Goal: Task Accomplishment & Management: Use online tool/utility

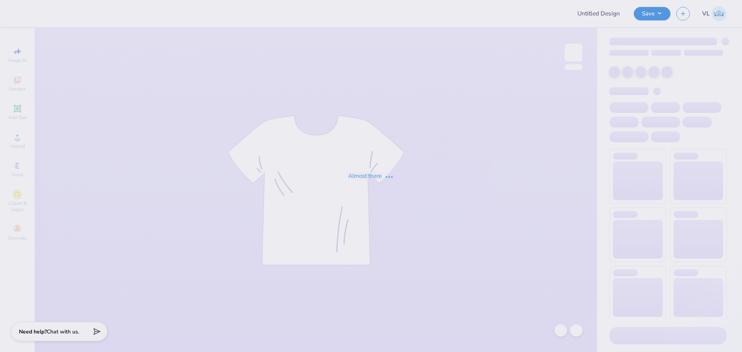
type input "Hockey Fights [MEDICAL_DATA]"
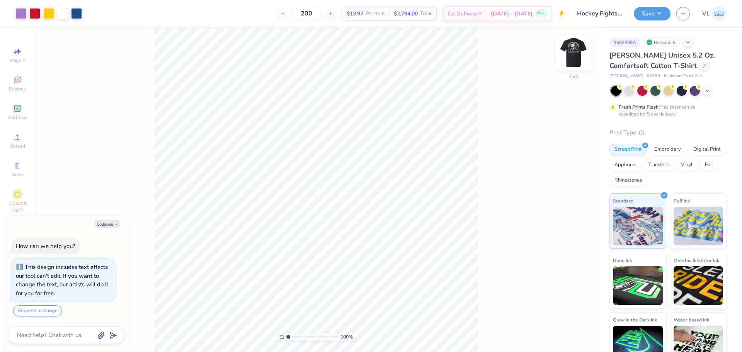
click at [569, 56] on img at bounding box center [573, 52] width 31 height 31
type textarea "x"
type input "11.62"
type input "0.70"
type input "13.24"
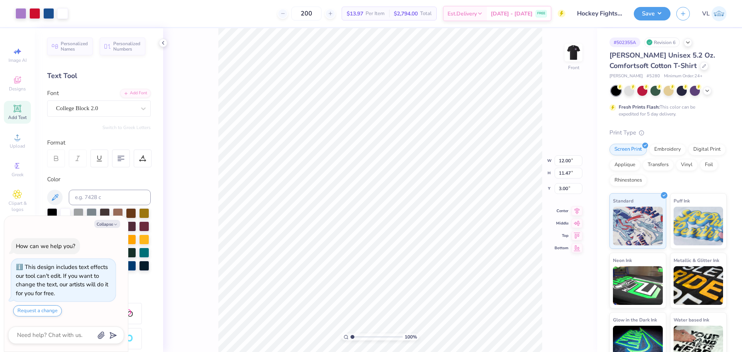
type textarea "x"
type input "3.91"
type input "2.72"
type input "5.29"
click at [20, 139] on icon at bounding box center [17, 137] width 5 height 5
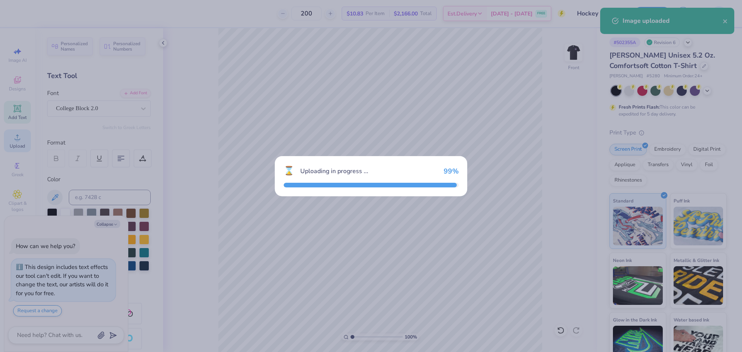
type textarea "x"
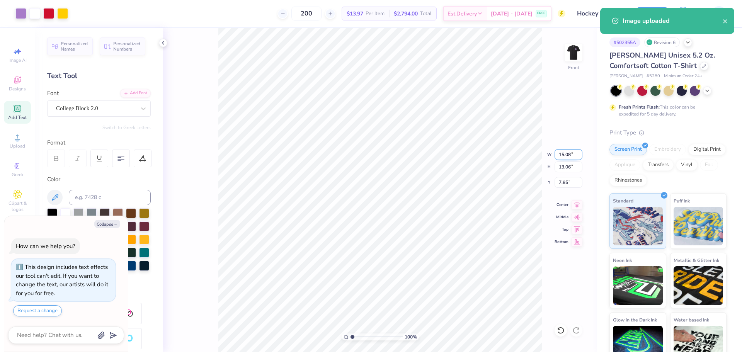
click at [565, 153] on input "15.08" at bounding box center [569, 154] width 28 height 11
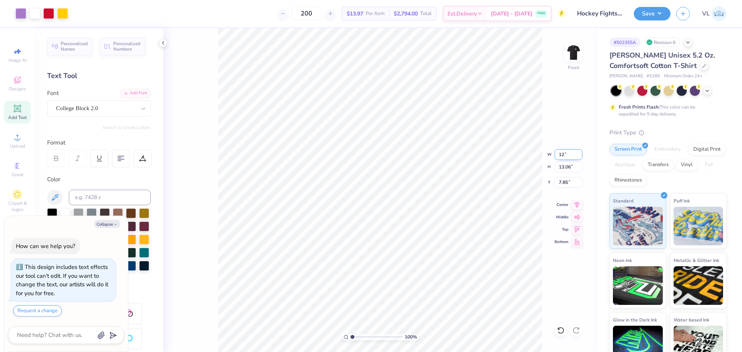
type input "12"
type textarea "x"
type input "12.00"
type input "10.39"
type input "9.18"
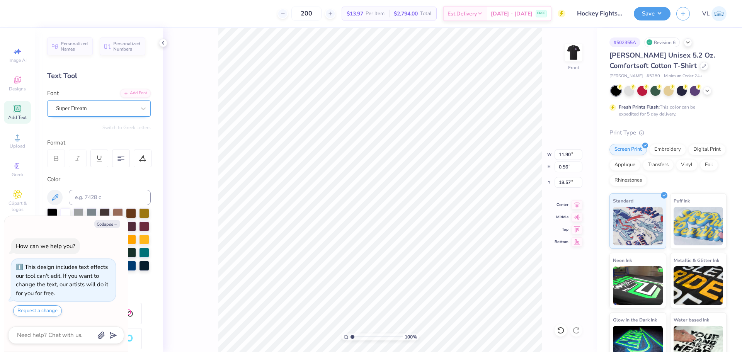
click at [109, 111] on div "Super Dream" at bounding box center [95, 108] width 81 height 12
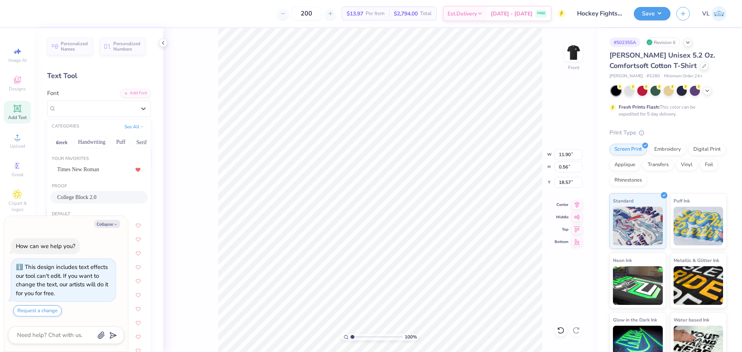
click at [97, 202] on div "College Block 2.0" at bounding box center [98, 197] width 97 height 13
type textarea "x"
type input "10.57"
type input "0.64"
type input "18.58"
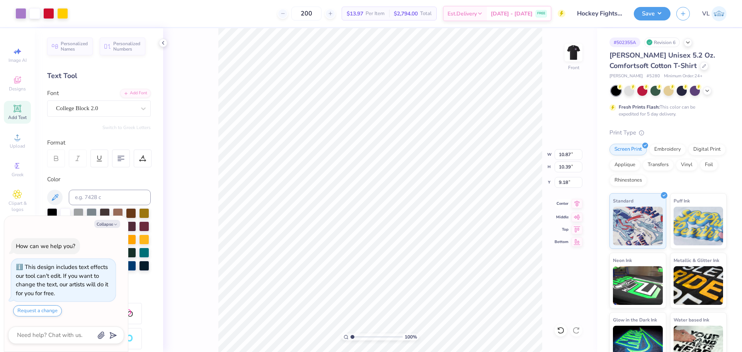
click at [577, 203] on icon at bounding box center [577, 203] width 5 height 7
click at [574, 205] on icon at bounding box center [577, 203] width 11 height 9
type textarea "x"
click at [564, 154] on input "10.87" at bounding box center [569, 154] width 28 height 11
type input "12"
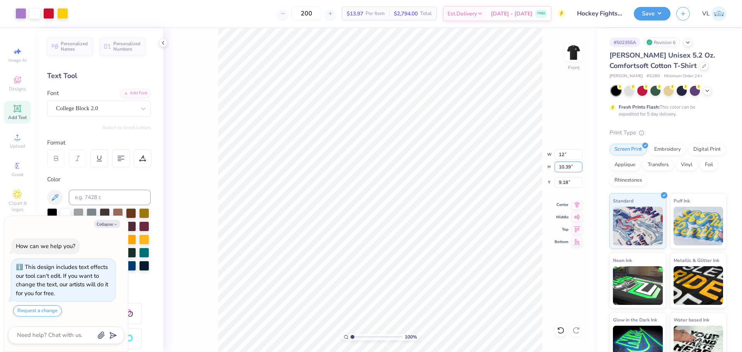
type textarea "x"
type input "12.00"
type input "11.47"
click at [566, 182] on input "8.64" at bounding box center [569, 182] width 28 height 11
type input "3"
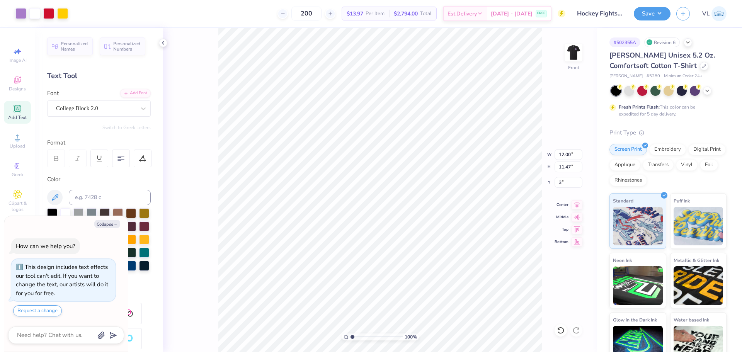
type textarea "x"
type input "3.00"
click at [567, 180] on input "3.00" at bounding box center [569, 182] width 28 height 11
type textarea "x"
drag, startPoint x: 352, startPoint y: 338, endPoint x: 358, endPoint y: 337, distance: 5.5
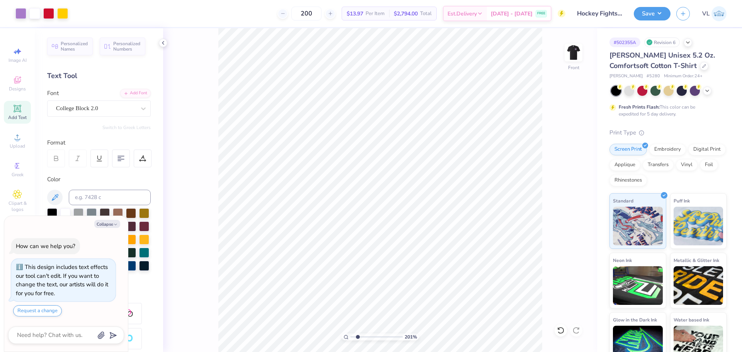
type input "2.01"
click at [358, 337] on input "range" at bounding box center [377, 337] width 52 height 7
type textarea "x"
drag, startPoint x: 357, startPoint y: 338, endPoint x: 351, endPoint y: 339, distance: 6.2
type input "1"
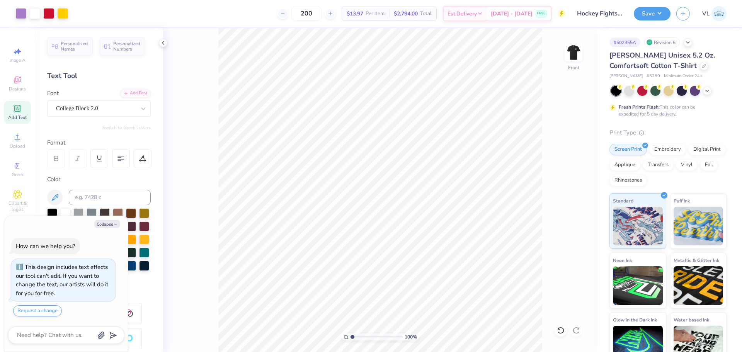
click at [351, 339] on input "range" at bounding box center [377, 337] width 52 height 7
click at [571, 55] on img at bounding box center [573, 52] width 31 height 31
type textarea "x"
drag, startPoint x: 354, startPoint y: 337, endPoint x: 362, endPoint y: 339, distance: 8.6
click at [362, 339] on input "range" at bounding box center [377, 337] width 52 height 7
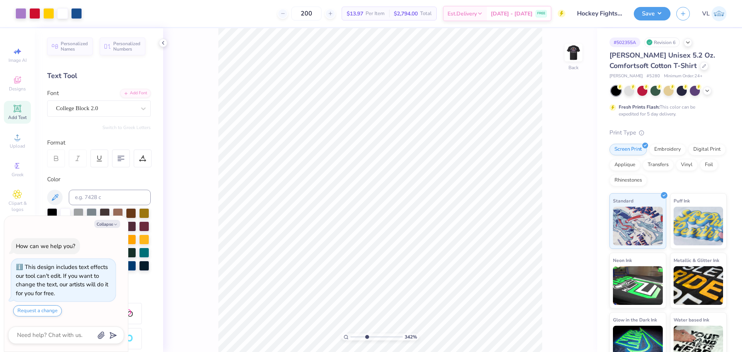
drag, startPoint x: 365, startPoint y: 335, endPoint x: 382, endPoint y: 334, distance: 17.0
type input "3.94"
click at [368, 336] on input "range" at bounding box center [377, 337] width 52 height 7
type textarea "x"
drag, startPoint x: 365, startPoint y: 337, endPoint x: 350, endPoint y: 335, distance: 15.3
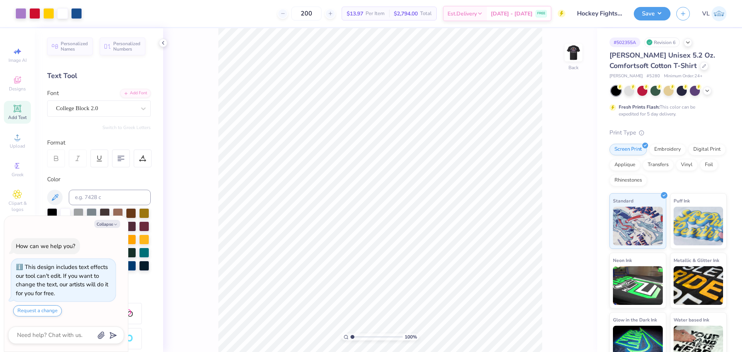
type input "1"
click at [351, 335] on input "range" at bounding box center [377, 337] width 52 height 7
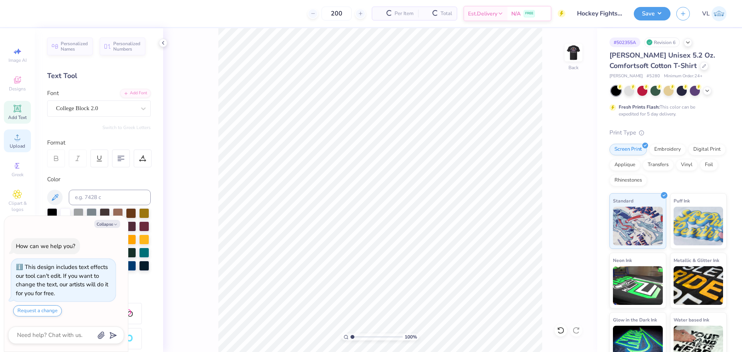
click at [19, 145] on span "Upload" at bounding box center [17, 146] width 15 height 6
type textarea "x"
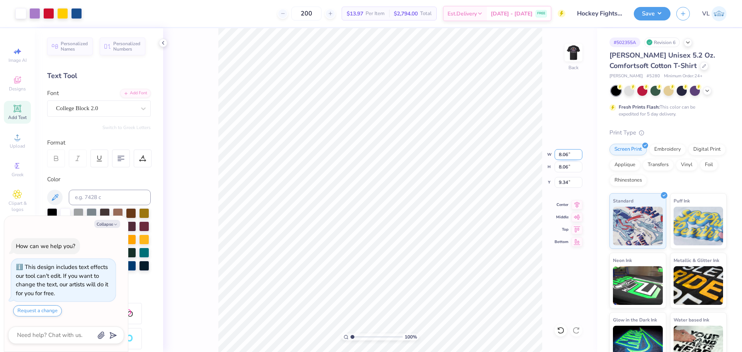
click at [569, 155] on input "8.06" at bounding box center [569, 154] width 28 height 11
type input "3.5"
type textarea "x"
type input "3.50"
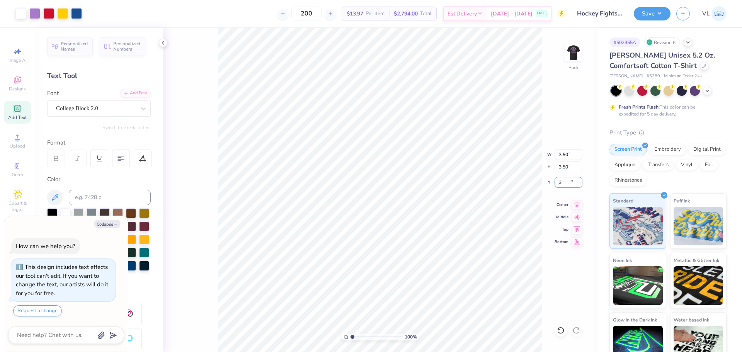
type input "3"
type textarea "x"
type input "3.00"
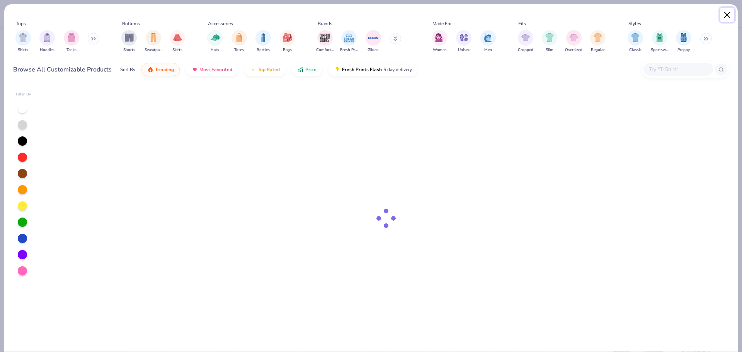
click at [728, 17] on button "Close" at bounding box center [727, 15] width 15 height 15
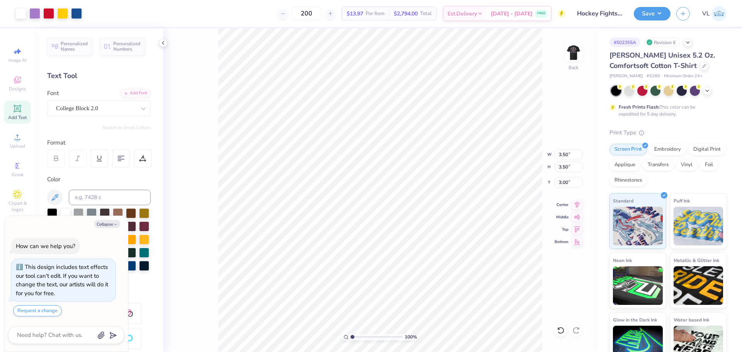
type textarea "x"
drag, startPoint x: 354, startPoint y: 337, endPoint x: 372, endPoint y: 332, distance: 19.4
type input "4.84"
click at [372, 334] on input "range" at bounding box center [377, 337] width 52 height 7
type textarea "x"
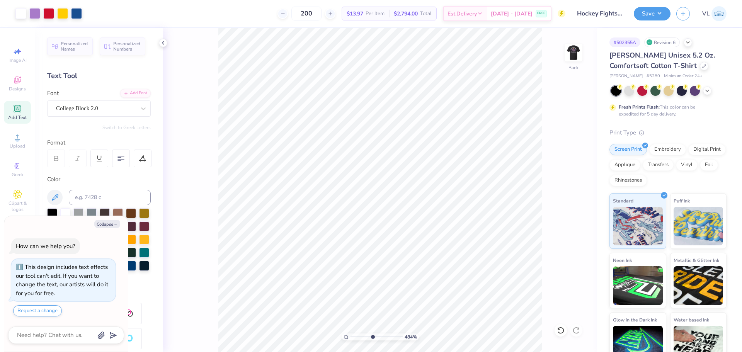
click at [317, 352] on html "Art colors 200 $13.97 Per Item $2,794.00 Total Est. Delivery [DATE] - [DATE] FR…" at bounding box center [371, 176] width 742 height 352
drag, startPoint x: 371, startPoint y: 337, endPoint x: 362, endPoint y: 331, distance: 11.1
click at [362, 334] on input "range" at bounding box center [377, 337] width 52 height 7
drag, startPoint x: 363, startPoint y: 339, endPoint x: 353, endPoint y: 339, distance: 10.1
type input "1.04"
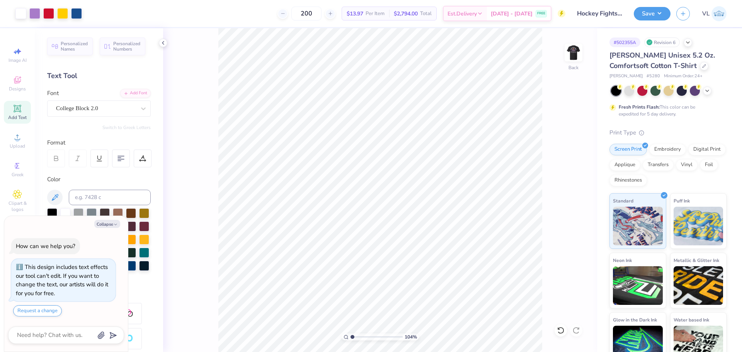
click at [353, 339] on input "range" at bounding box center [377, 337] width 52 height 7
click at [649, 20] on div "Save" at bounding box center [652, 14] width 37 height 14
click at [654, 15] on button "Save" at bounding box center [652, 13] width 37 height 14
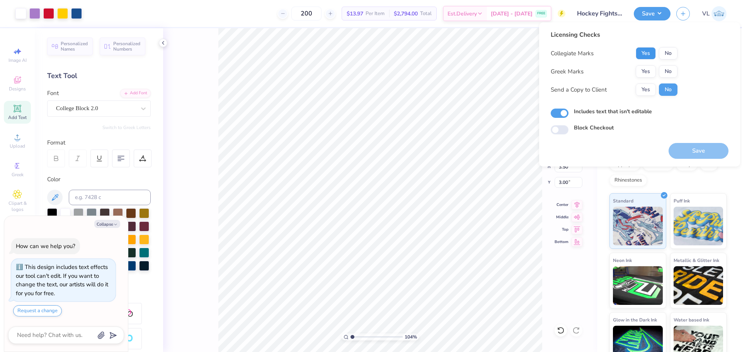
click at [637, 51] on button "Yes" at bounding box center [646, 53] width 20 height 12
click at [677, 69] on button "No" at bounding box center [668, 71] width 19 height 12
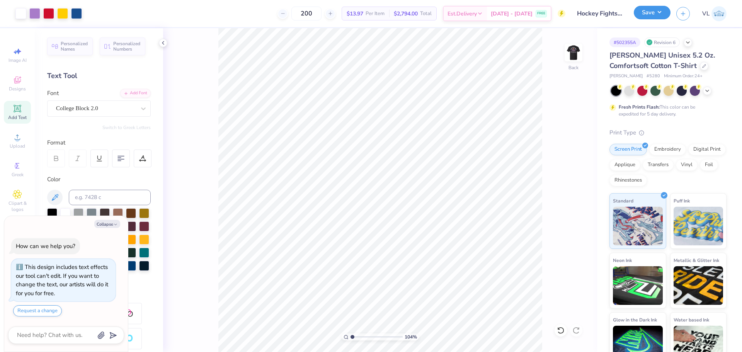
click at [657, 18] on button "Save" at bounding box center [652, 13] width 37 height 14
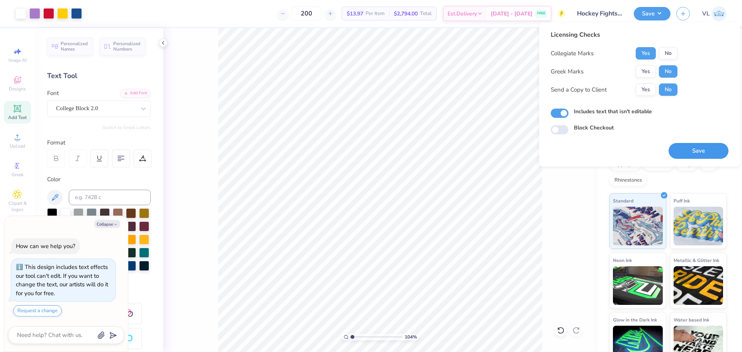
click at [691, 147] on button "Save" at bounding box center [699, 151] width 60 height 16
type textarea "x"
